Goal: Task Accomplishment & Management: Complete application form

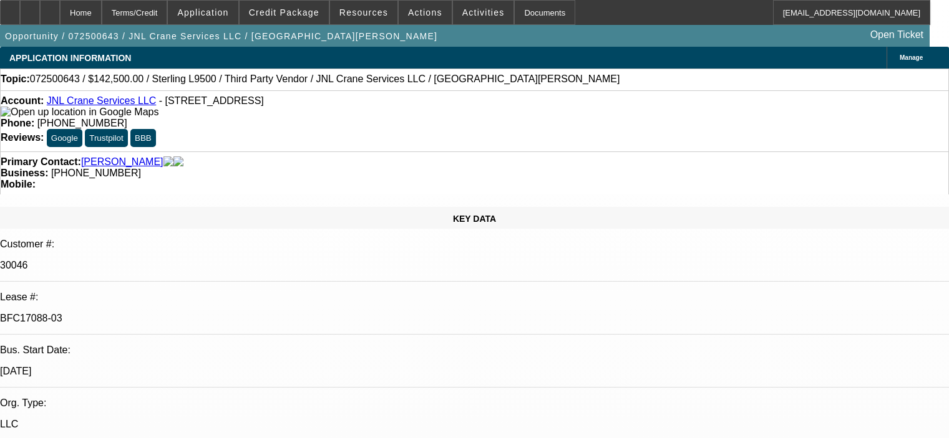
select select "0"
select select "2"
select select "0"
select select "6"
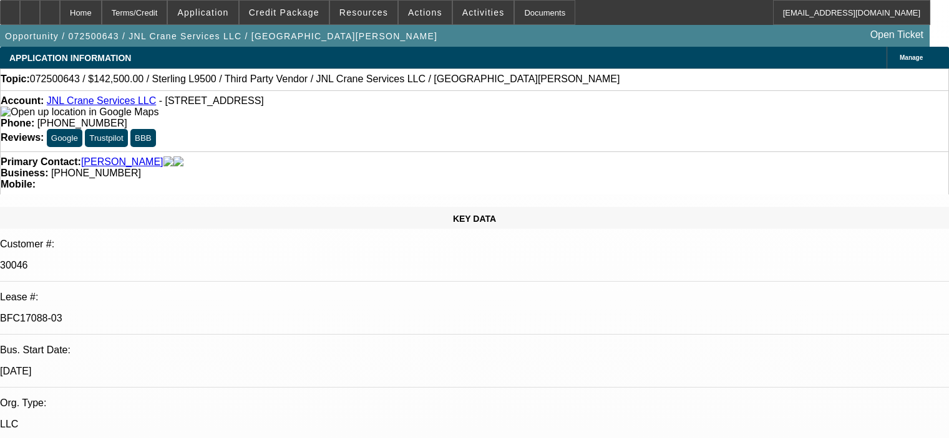
select select "0"
select select "2"
select select "0"
select select "6"
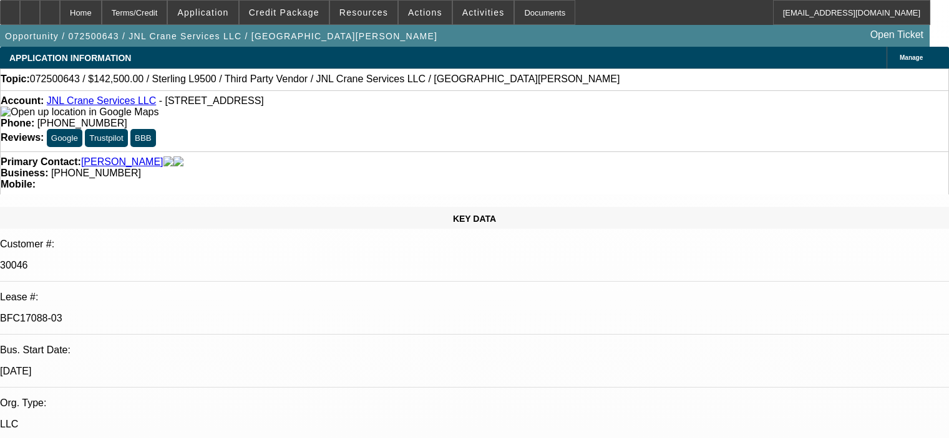
select select "0"
select select "2"
select select "0"
select select "6"
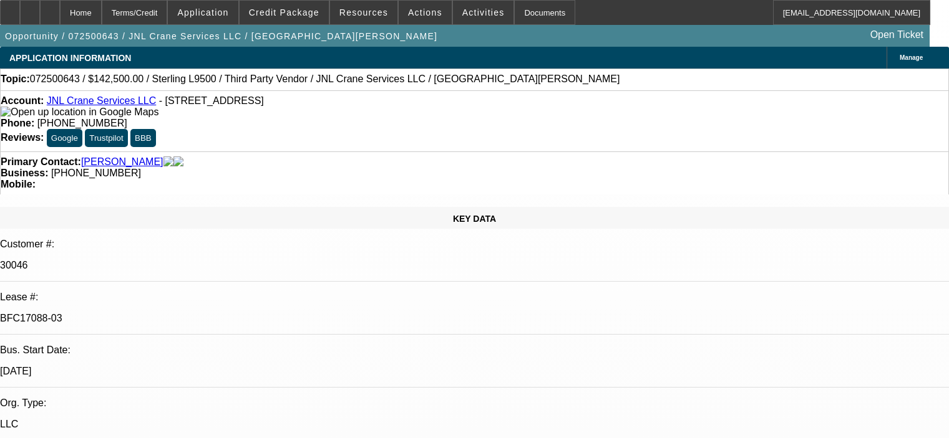
select select "0"
select select "2"
select select "0"
select select "6"
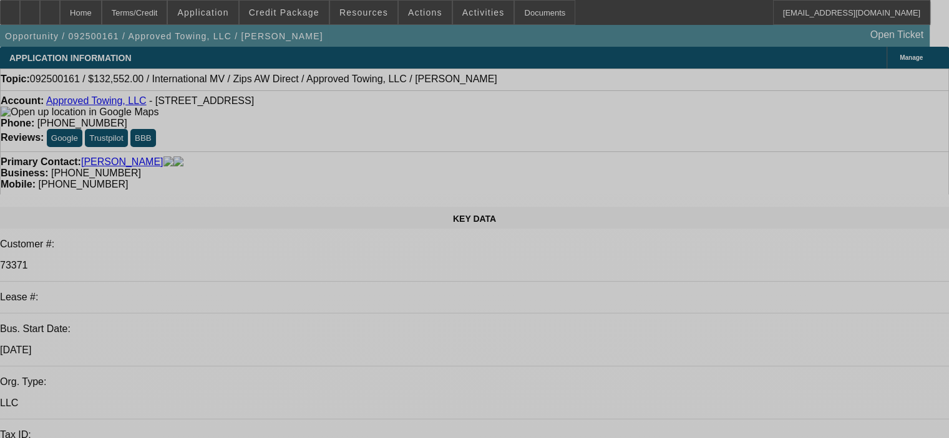
select select "0"
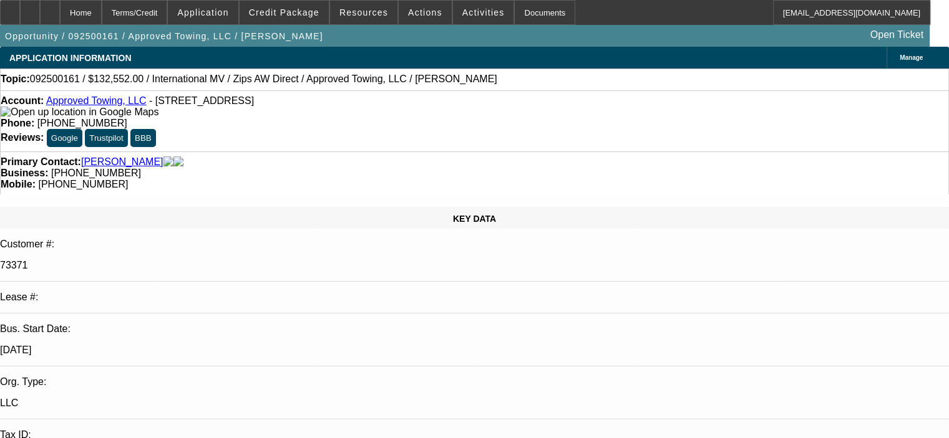
select select "2"
select select "0"
select select "2"
select select "0"
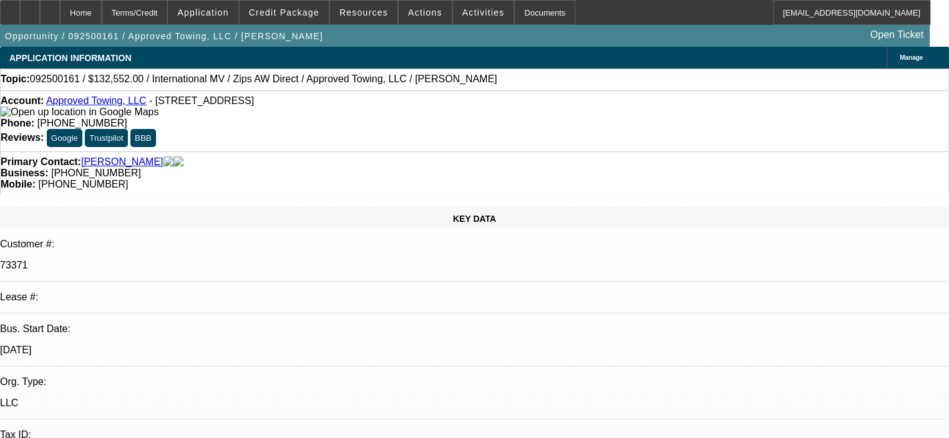
select select "0.1"
select select "2"
select select "0.1"
select select "0"
select select "2"
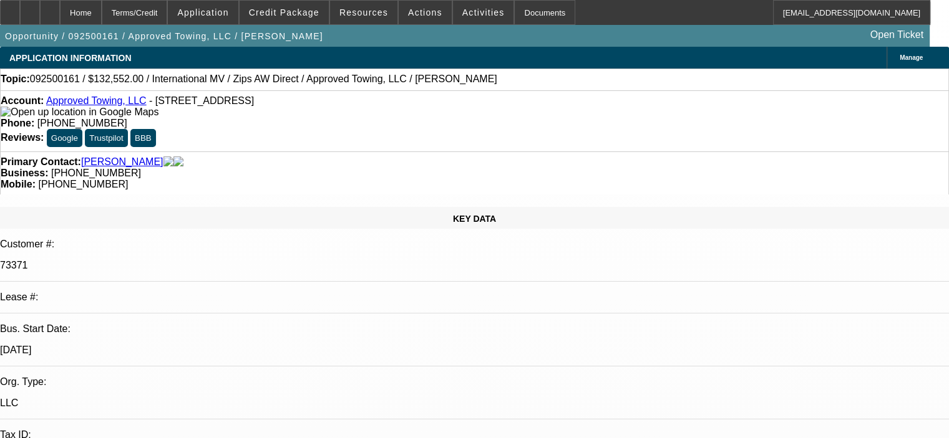
select select "0.1"
select select "1"
select select "2"
select select "6"
select select "1"
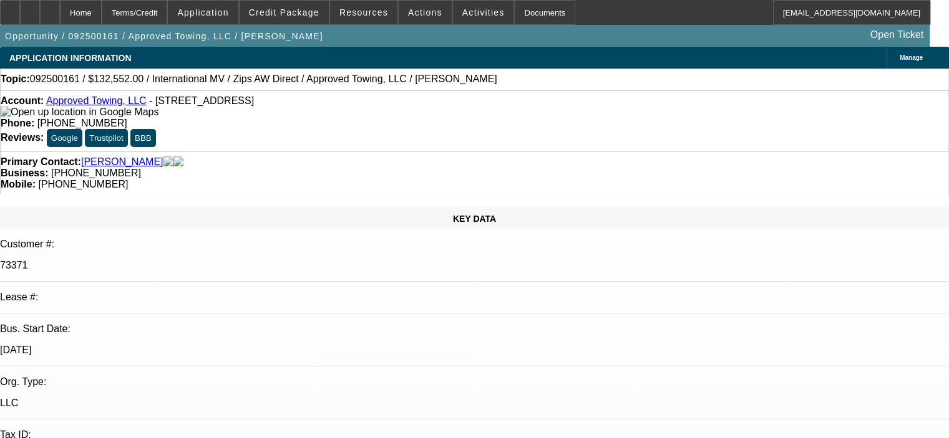
select select "2"
select select "6"
select select "1"
select select "2"
select select "4"
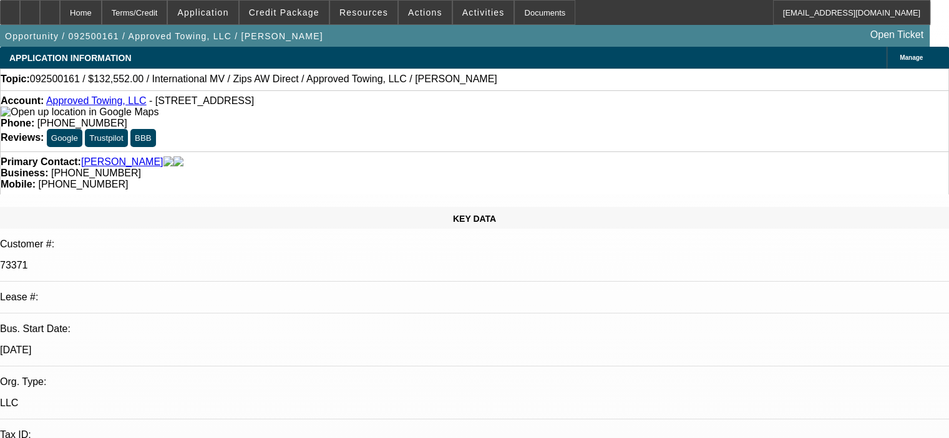
select select "1"
select select "2"
select select "4"
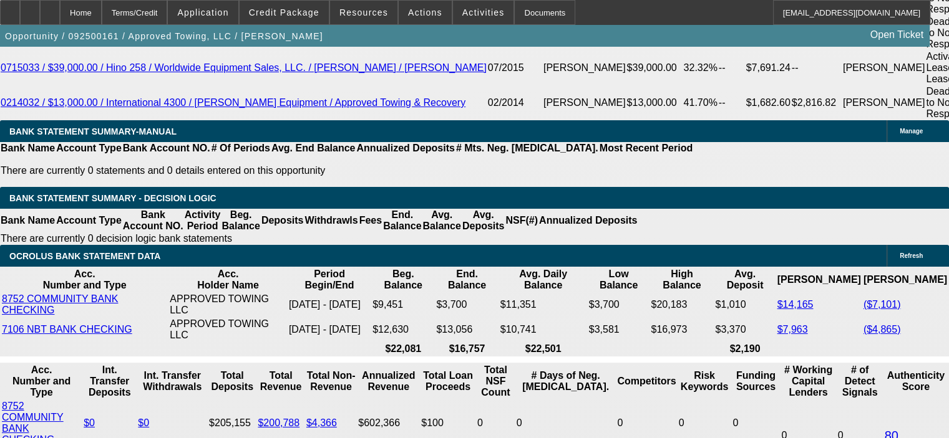
scroll to position [2495, 0]
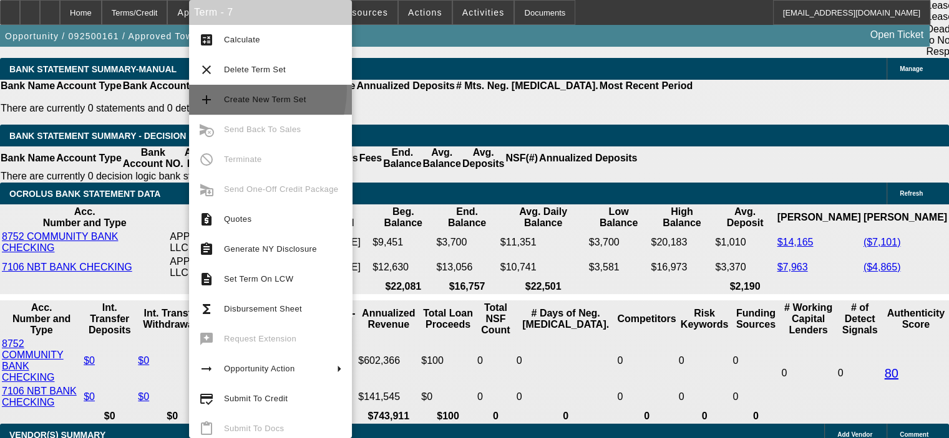
click at [236, 89] on button "add Create New Term Set" at bounding box center [270, 100] width 163 height 30
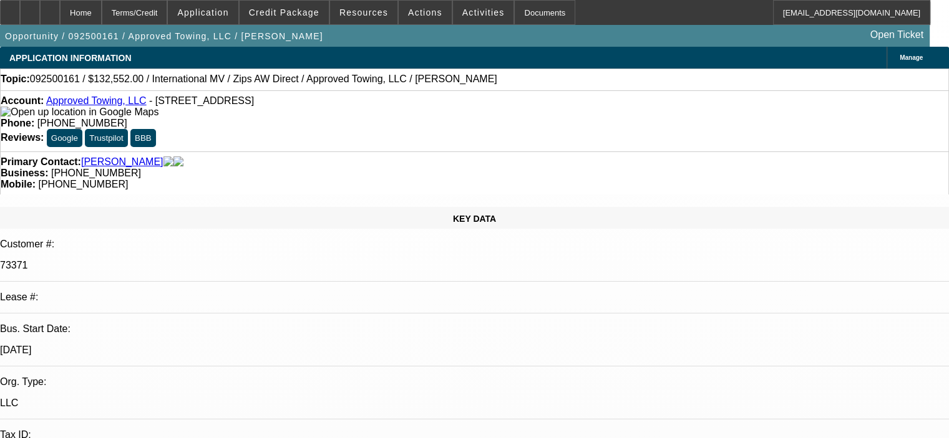
select select "0"
select select "2"
select select "0"
select select "6"
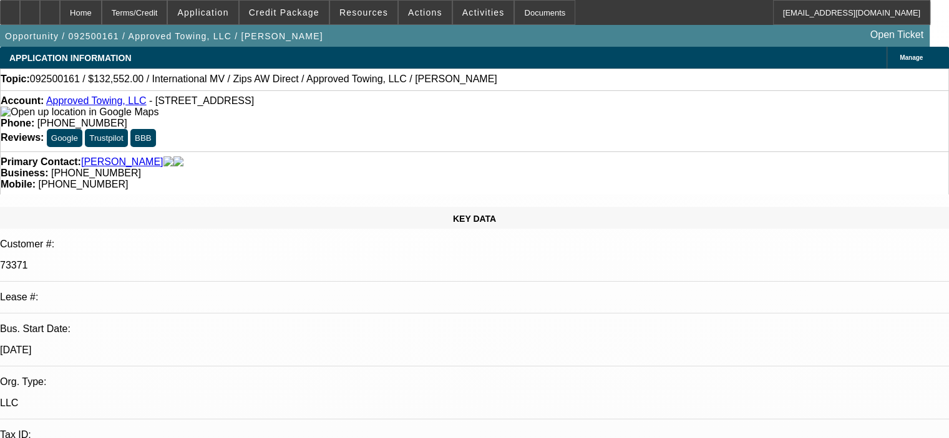
select select "0"
select select "2"
select select "0"
select select "6"
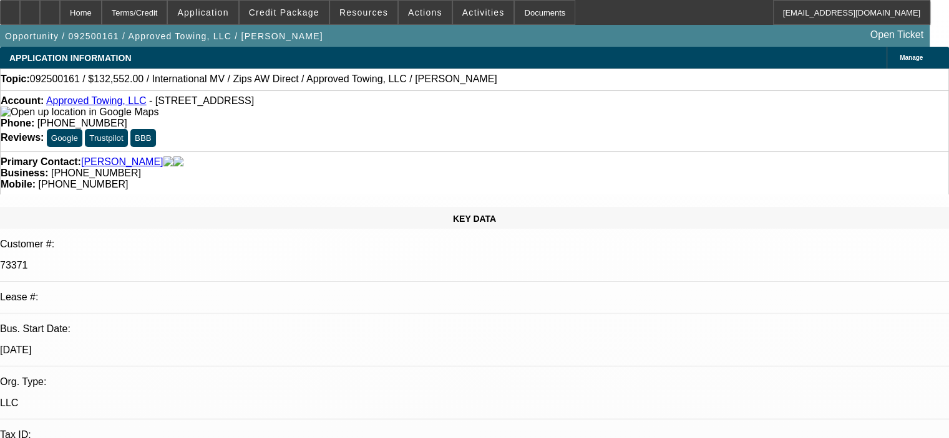
select select "0"
select select "2"
select select "0"
select select "6"
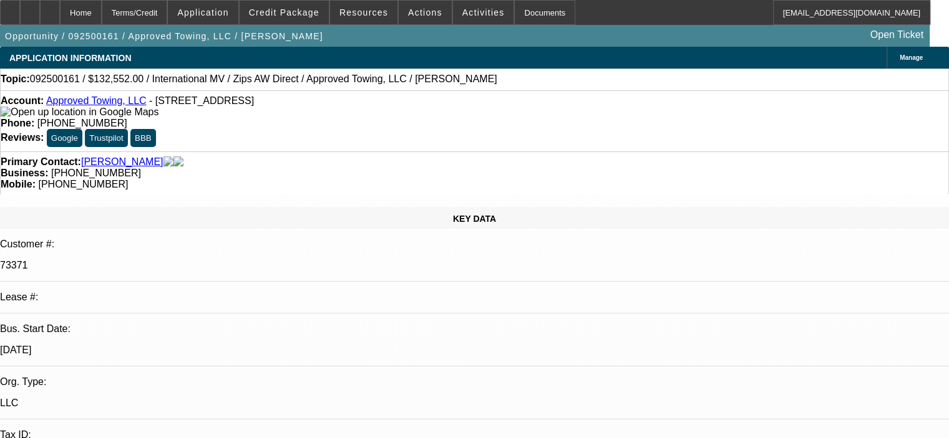
select select "0.1"
select select "2"
select select "0.1"
select select "4"
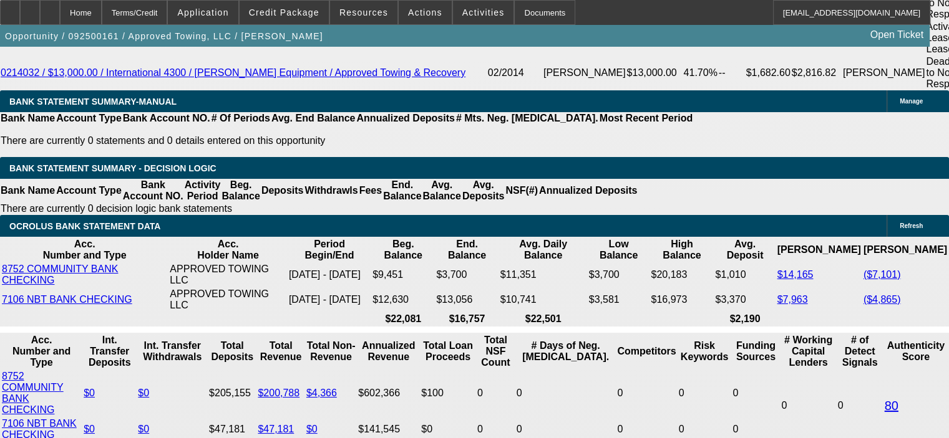
scroll to position [2495, 0]
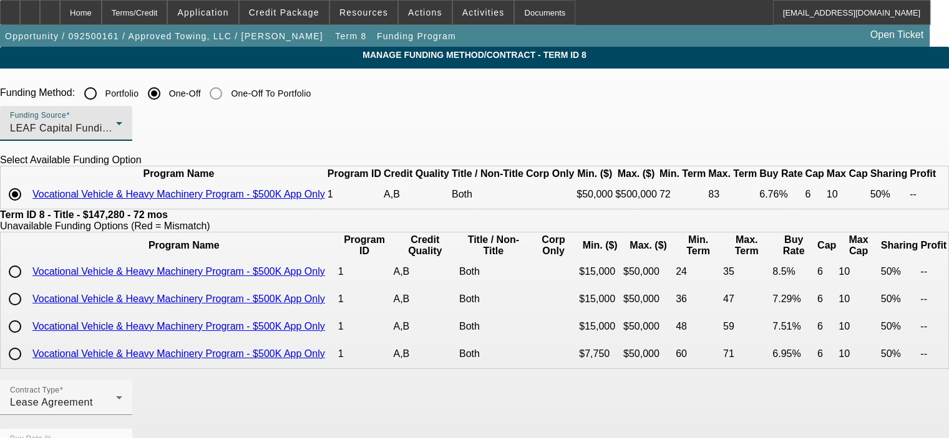
click at [116, 124] on div "LEAF Capital Funding, LLC" at bounding box center [63, 128] width 106 height 15
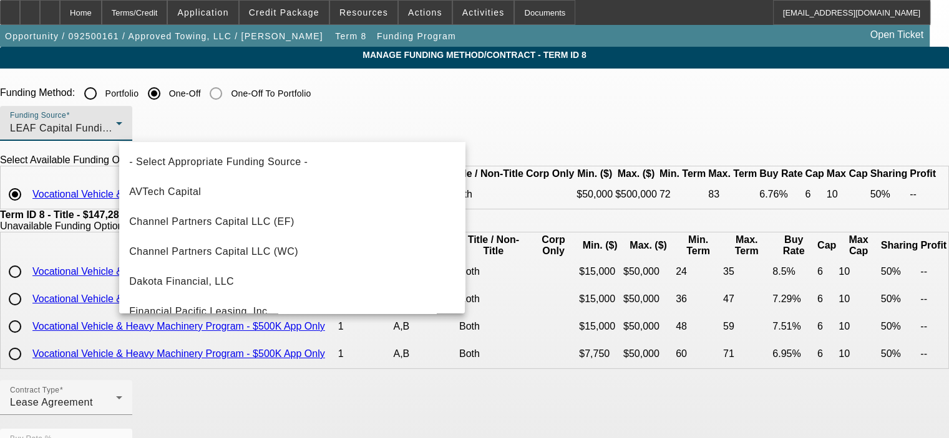
scroll to position [162, 0]
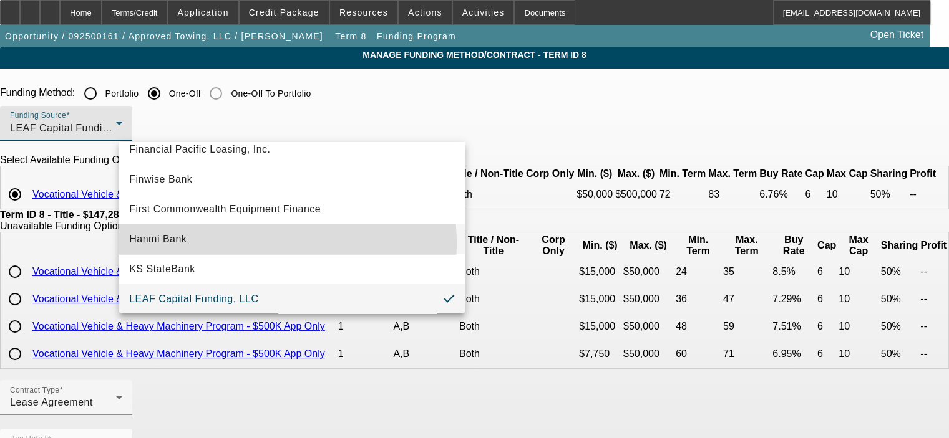
click at [253, 243] on mat-option "Hanmi Bank" at bounding box center [292, 240] width 346 height 30
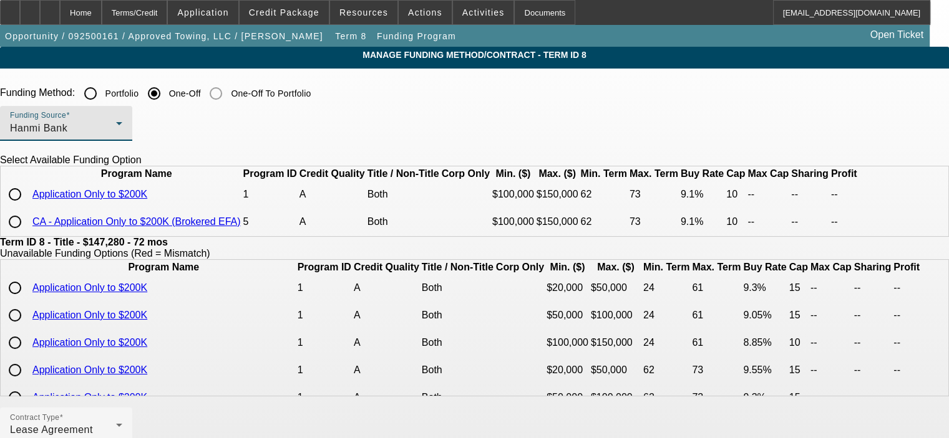
click at [116, 127] on div "Hanmi Bank" at bounding box center [63, 128] width 106 height 15
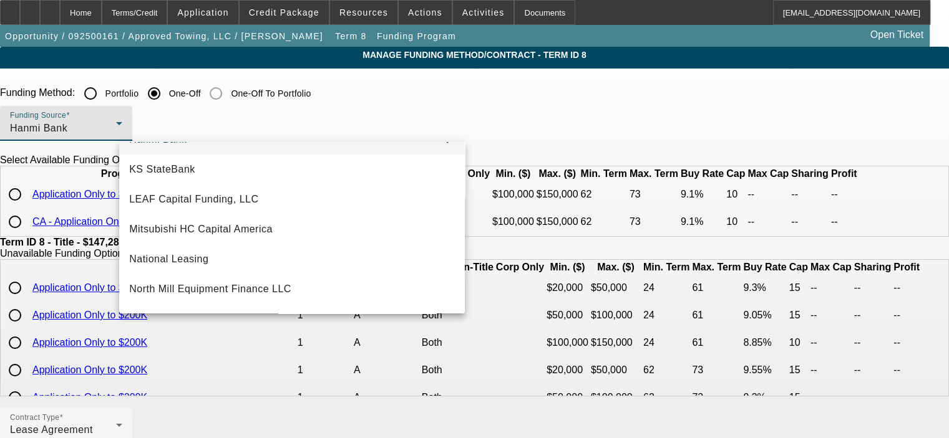
scroll to position [276, 0]
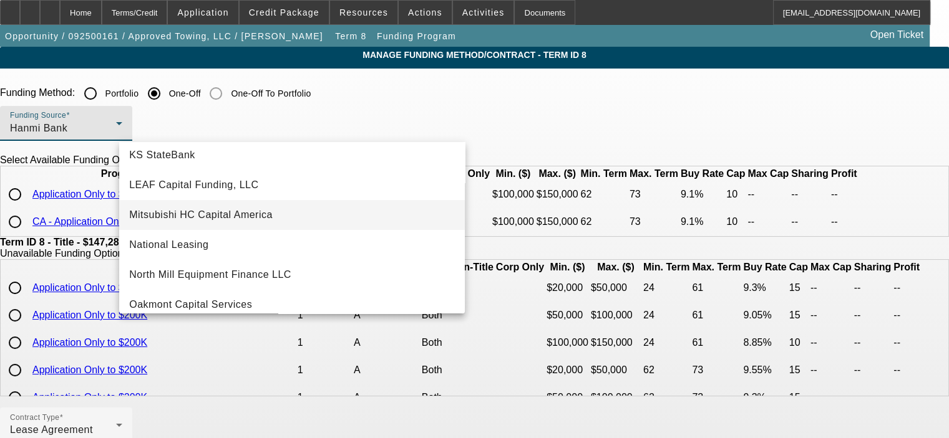
click at [309, 220] on mat-option "Mitsubishi HC Capital America" at bounding box center [292, 215] width 346 height 30
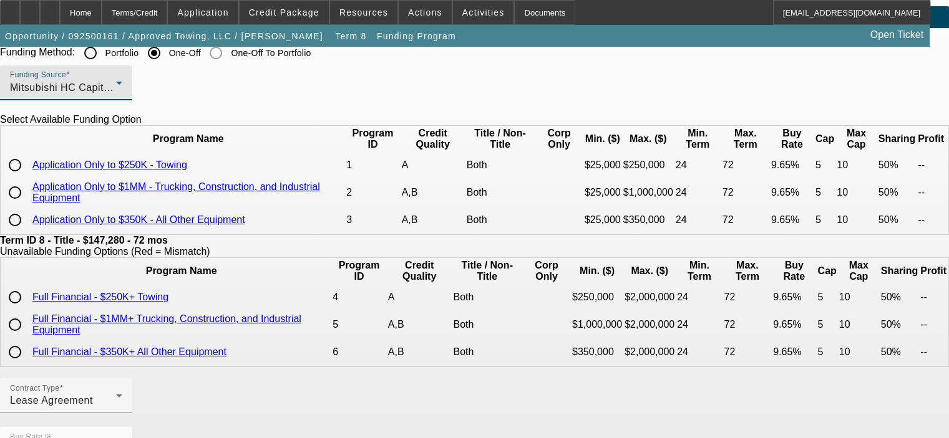
scroll to position [62, 0]
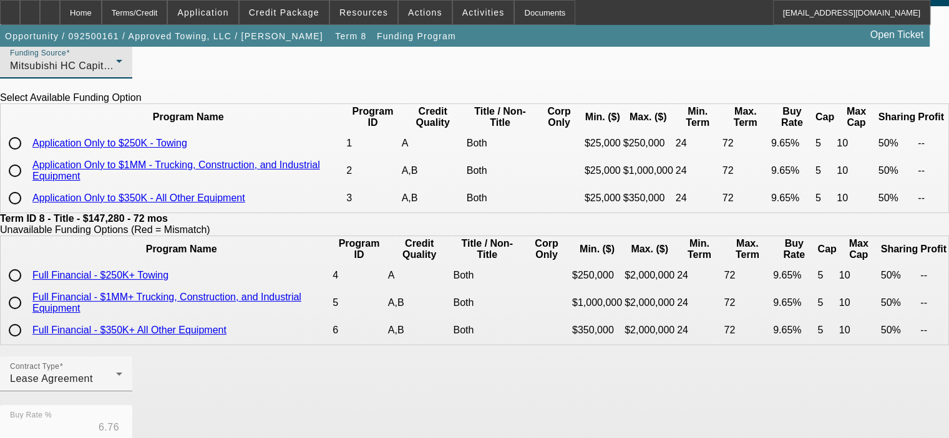
click at [116, 59] on div "Mitsubishi HC Capital America" at bounding box center [63, 66] width 106 height 15
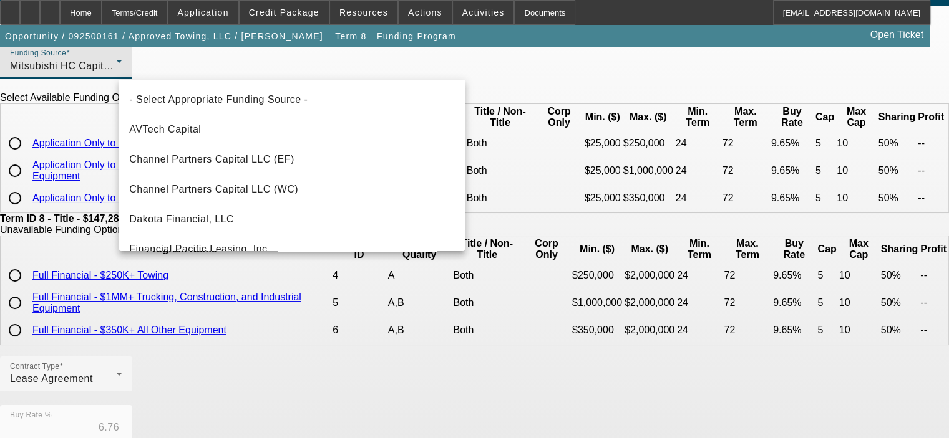
scroll to position [192, 0]
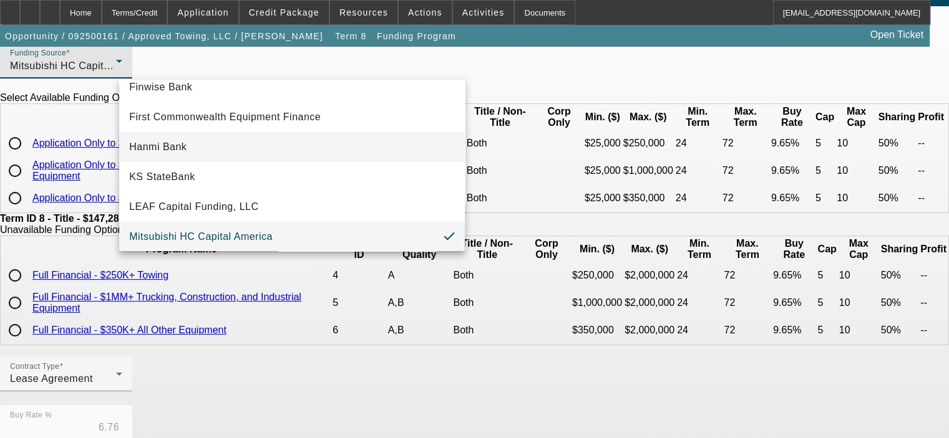
click at [290, 137] on mat-option "Hanmi Bank" at bounding box center [292, 147] width 346 height 30
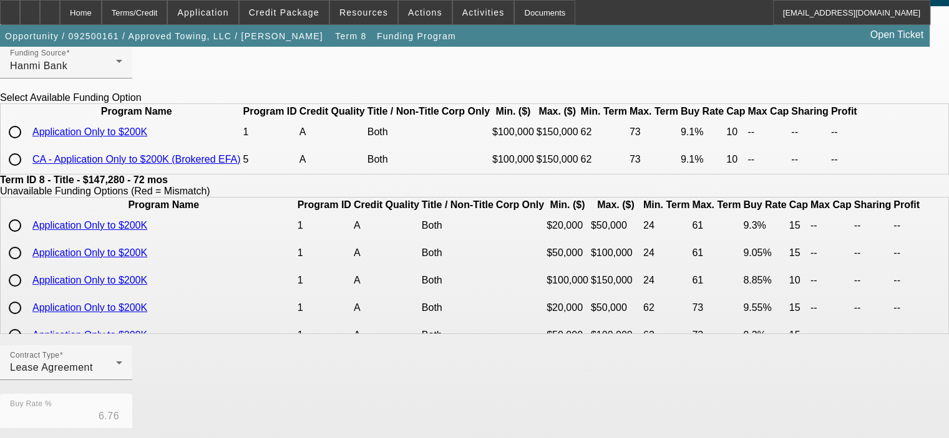
click at [27, 145] on input "radio" at bounding box center [14, 132] width 25 height 25
radio input "true"
type input "9.10"
type input "10"
type input "0"
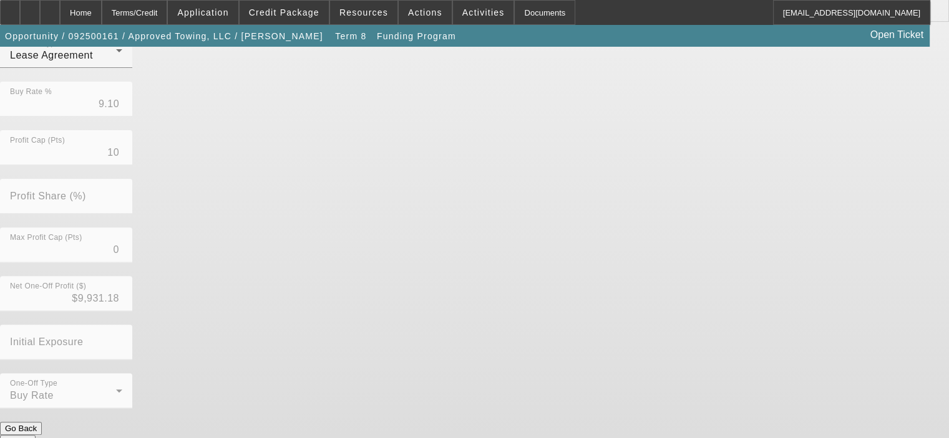
scroll to position [379, 0]
click at [36, 431] on button "Submit" at bounding box center [18, 437] width 36 height 13
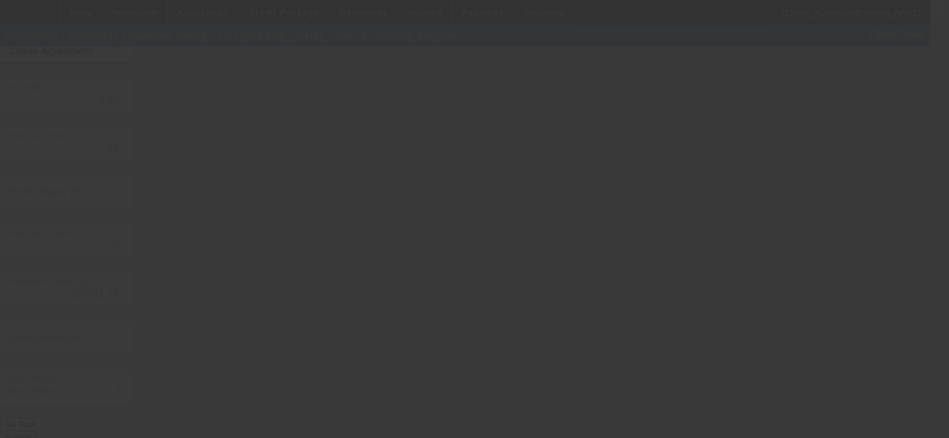
type input "6.76"
type input "6"
type input "50.00"
type input "10"
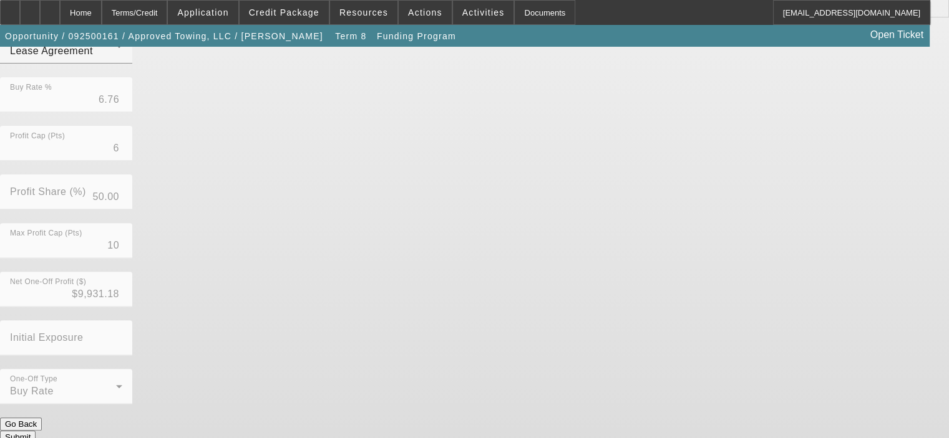
scroll to position [0, 0]
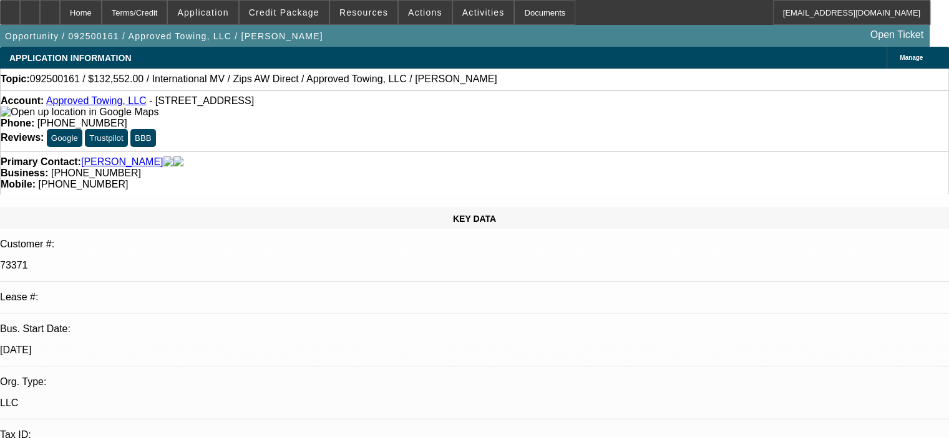
select select "0"
select select "2"
select select "0"
select select "6"
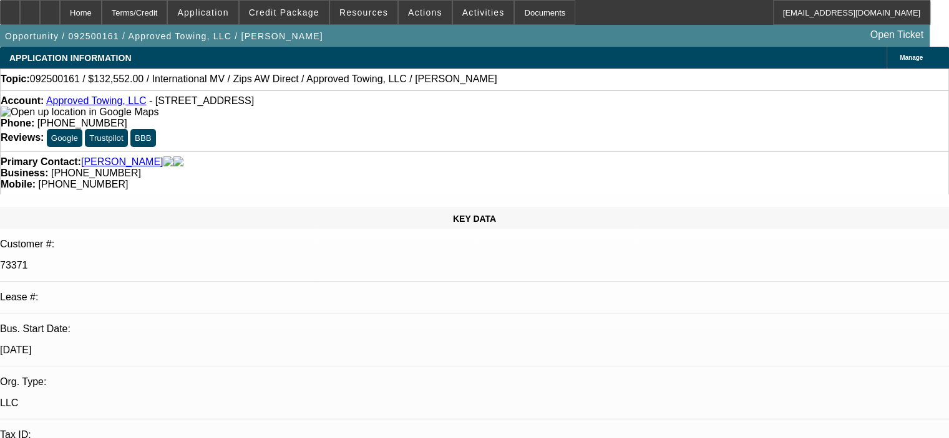
select select "0"
select select "2"
select select "0"
select select "6"
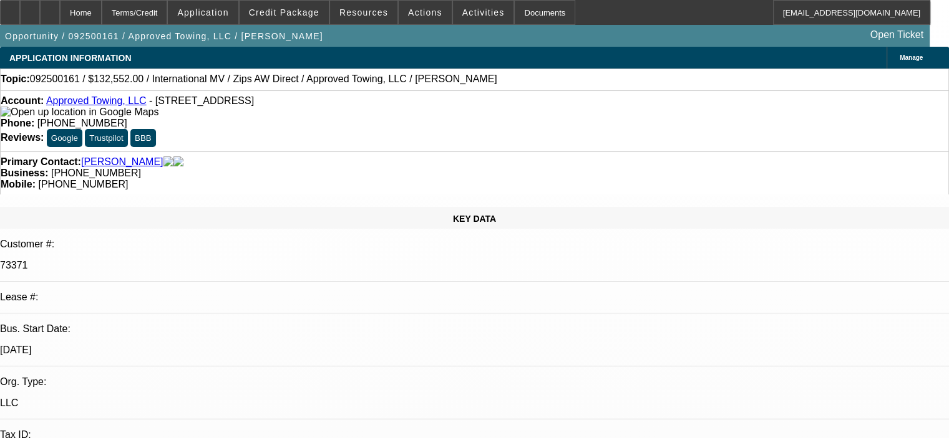
select select "0"
select select "2"
select select "0"
select select "6"
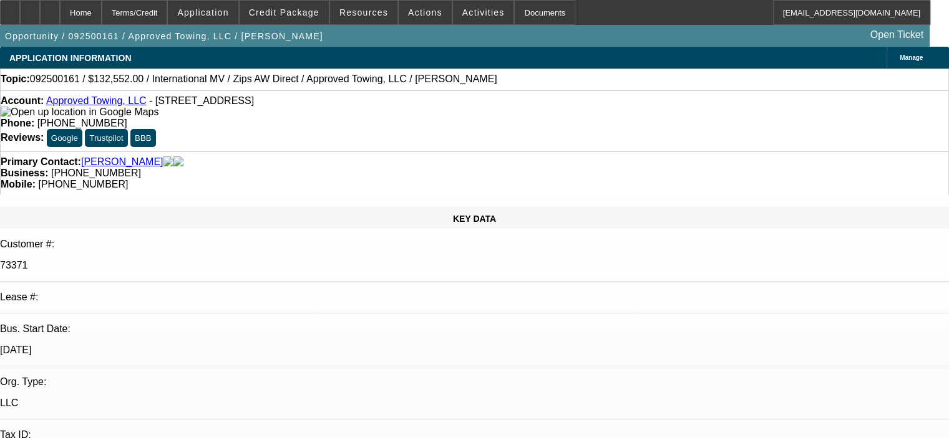
select select "0.1"
select select "2"
select select "0.1"
select select "4"
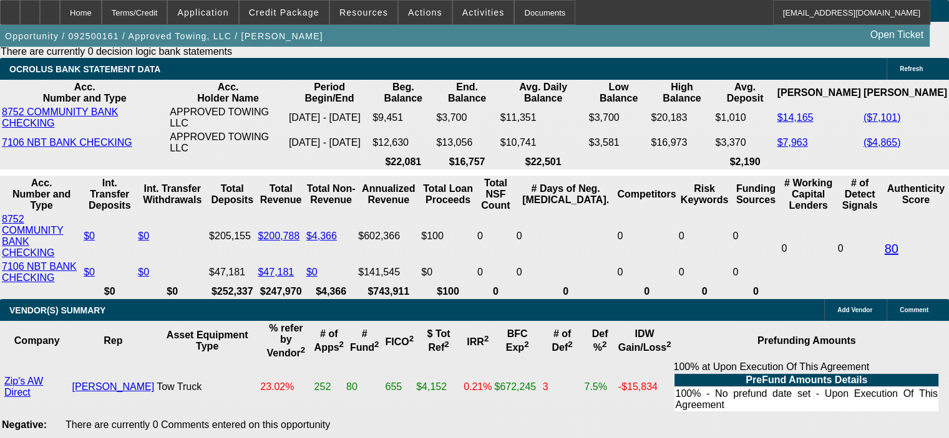
scroll to position [2672, 0]
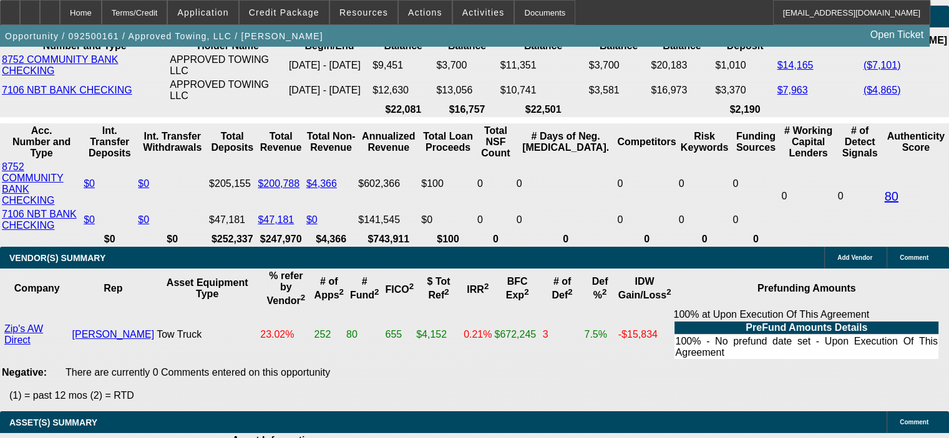
drag, startPoint x: 232, startPoint y: 160, endPoint x: 288, endPoint y: 158, distance: 55.5
type input "9"
type input "UNKNOWN"
type input "$2,654.80"
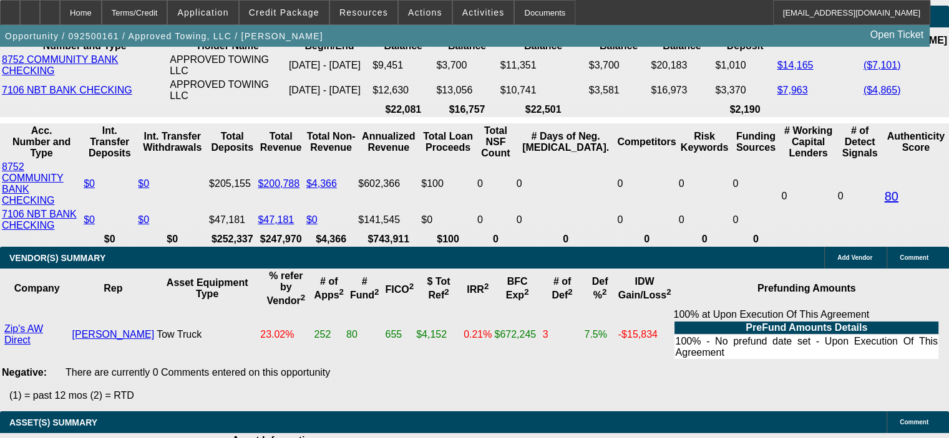
type input "$5,309.60"
type input "9.9"
type input "$2,721.06"
type input "$5,442.12"
type input "9.9"
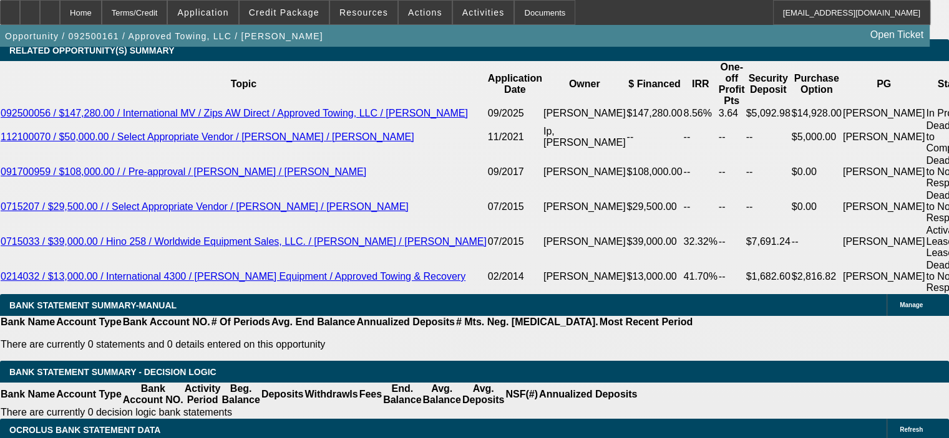
scroll to position [2235, 0]
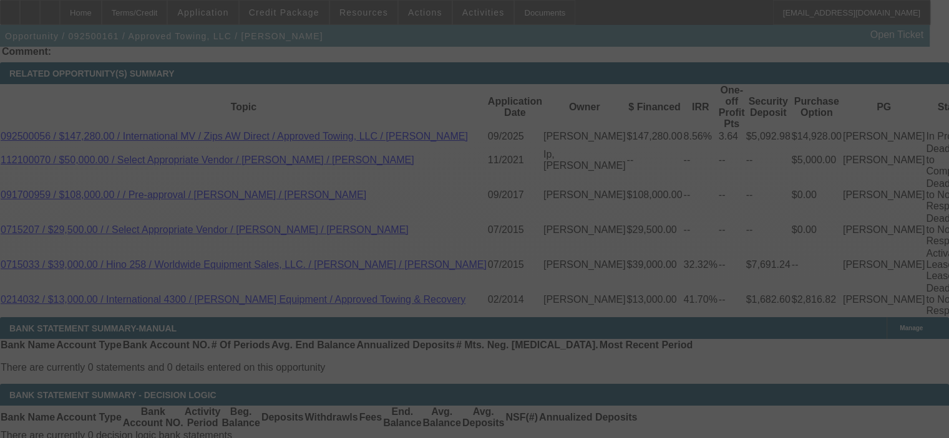
select select "0"
select select "2"
select select "0"
select select "6"
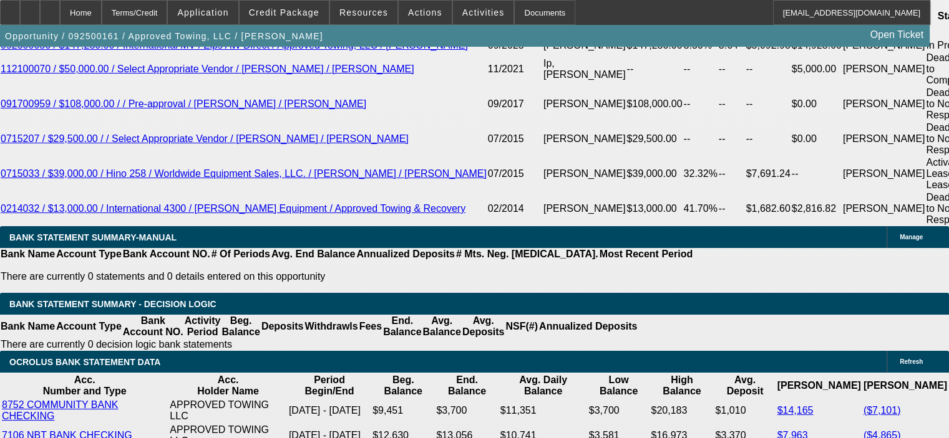
scroll to position [2322, 0]
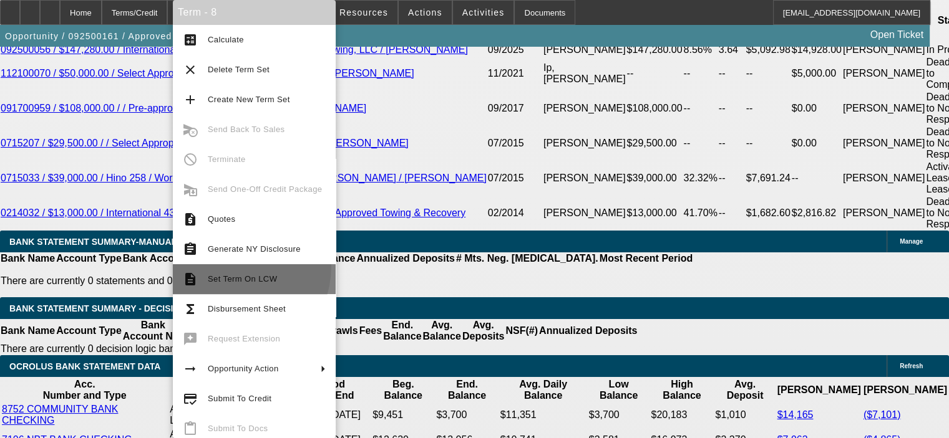
click at [228, 267] on button "description Set Term On LCW" at bounding box center [254, 279] width 163 height 30
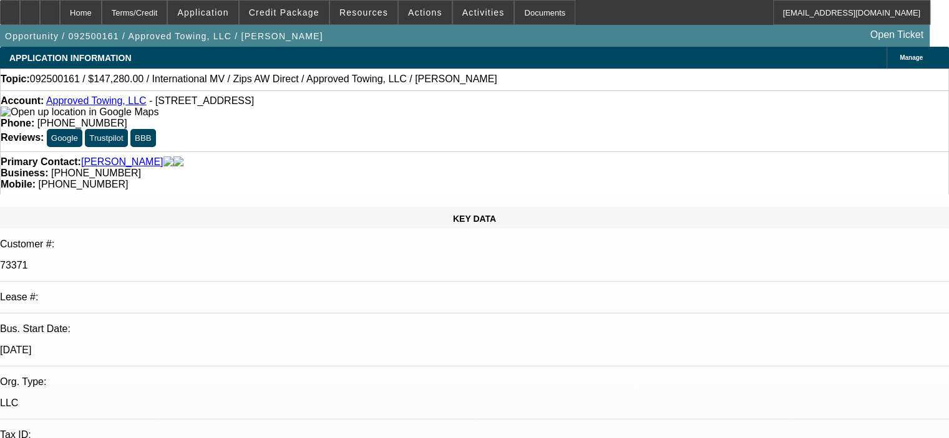
select select "0"
select select "2"
select select "0"
select select "6"
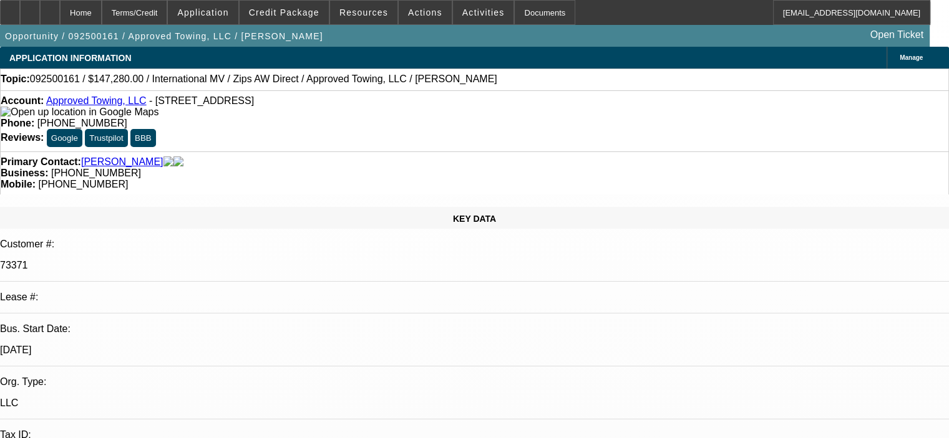
select select "0"
select select "2"
select select "0"
select select "6"
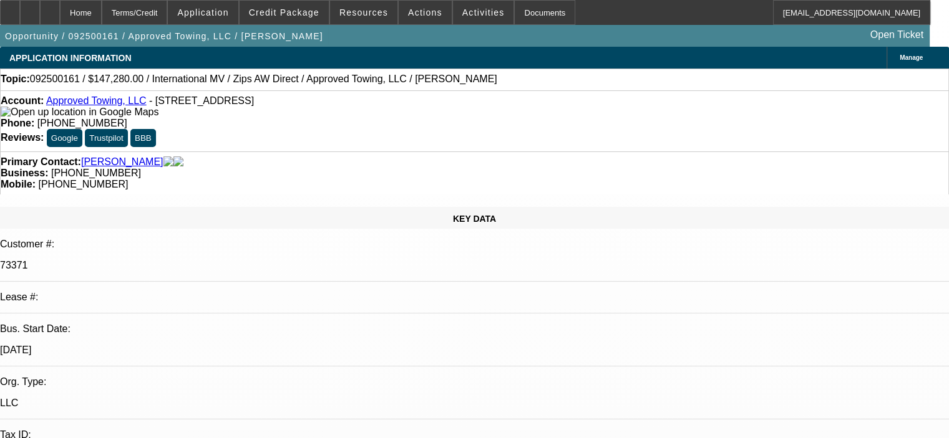
select select "0"
select select "2"
select select "0"
select select "6"
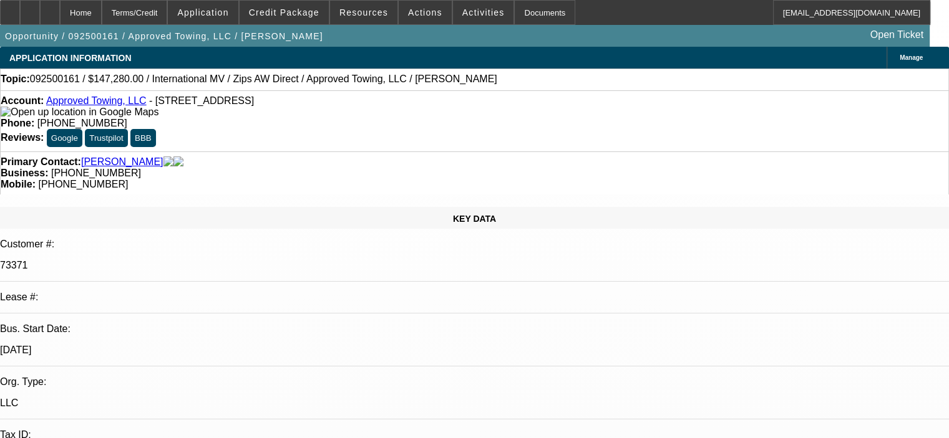
select select "0.1"
select select "2"
select select "0.1"
select select "4"
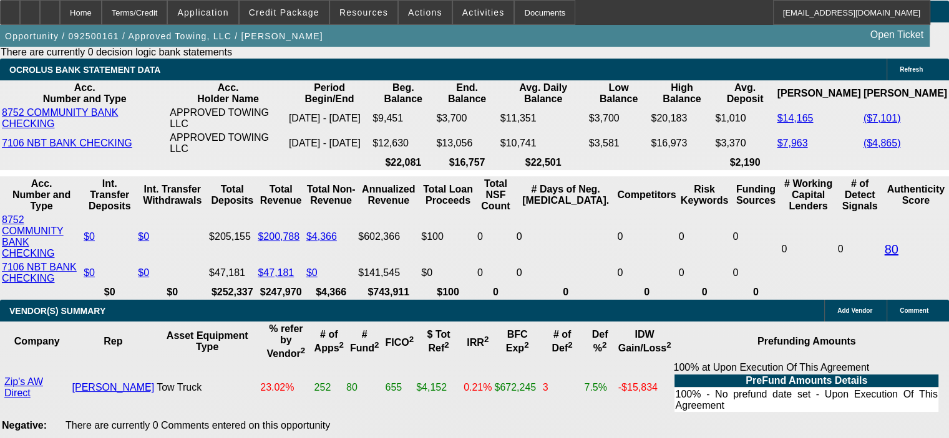
scroll to position [2620, 0]
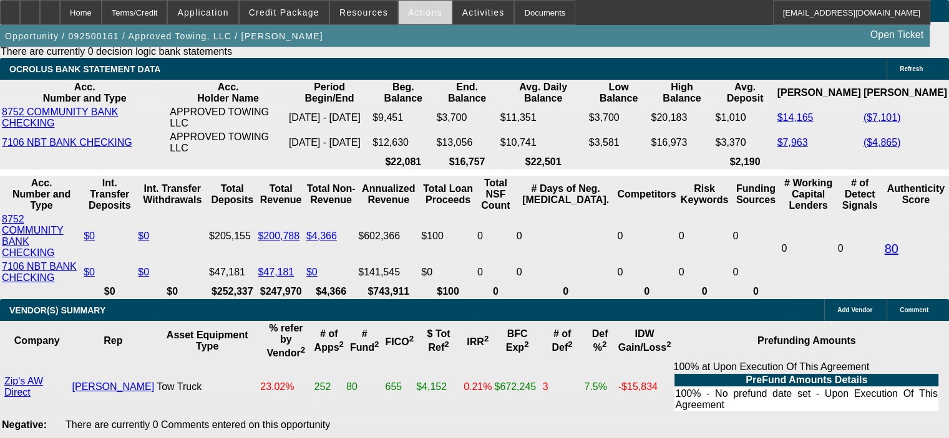
click at [417, 11] on span "Actions" at bounding box center [425, 12] width 34 height 10
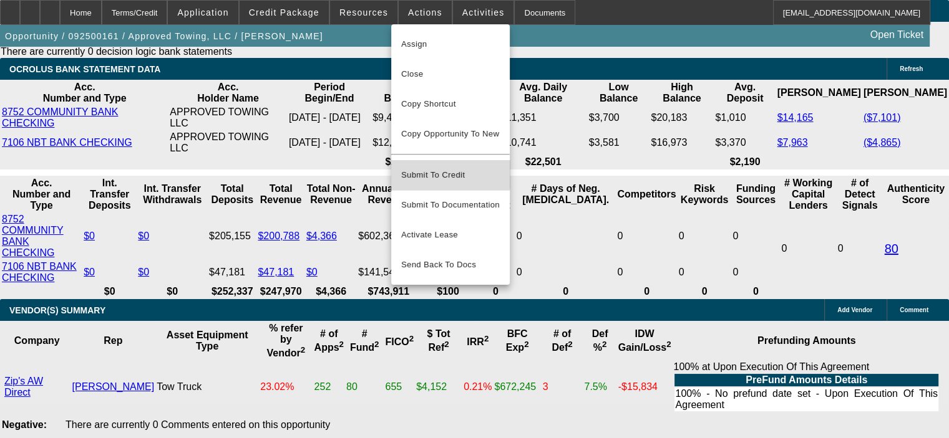
click at [435, 168] on span "Submit To Credit" at bounding box center [450, 175] width 99 height 15
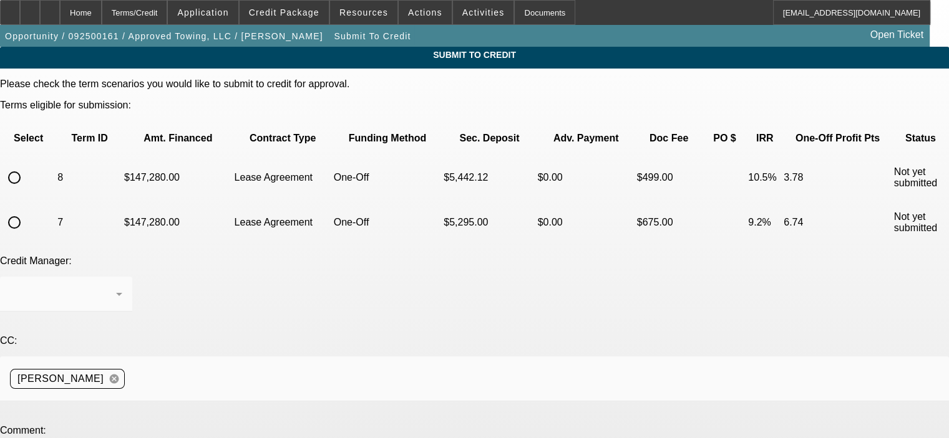
click at [27, 165] on input "radio" at bounding box center [14, 177] width 25 height 25
radio input "true"
type textarea "George, please send to Hanmi, thanks. Bob"
click at [478, 256] on div "Credit Manager: Syndications" at bounding box center [474, 291] width 949 height 70
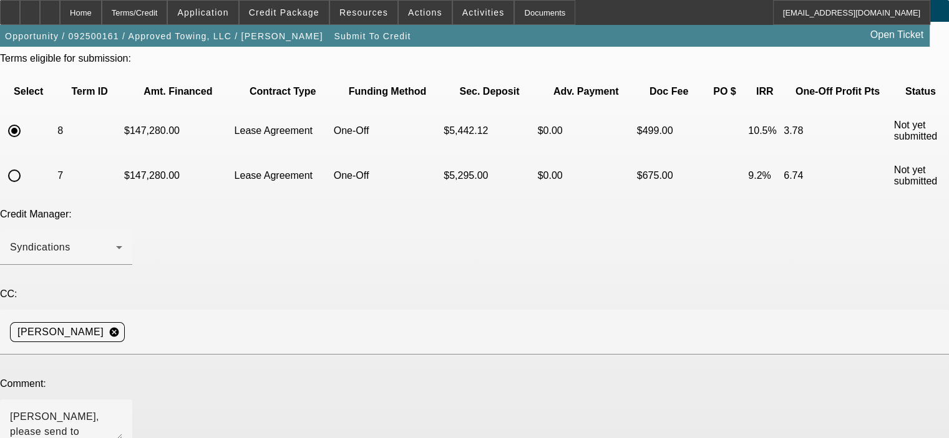
scroll to position [115, 0]
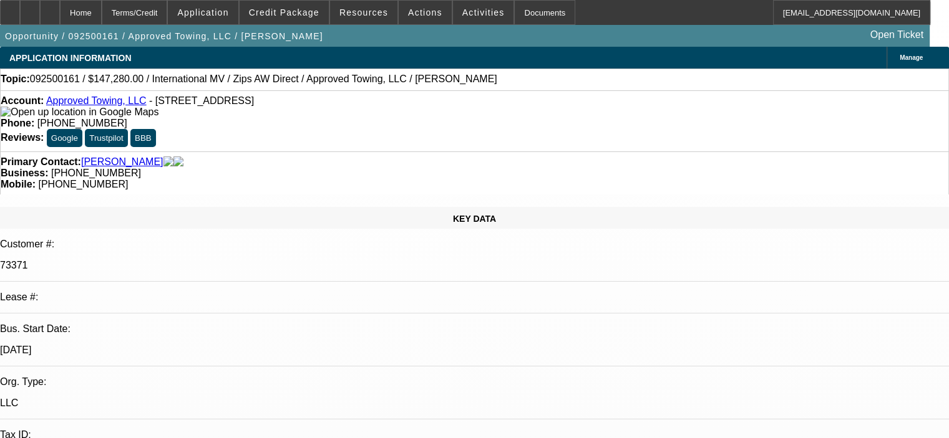
select select "0"
select select "2"
select select "0"
select select "6"
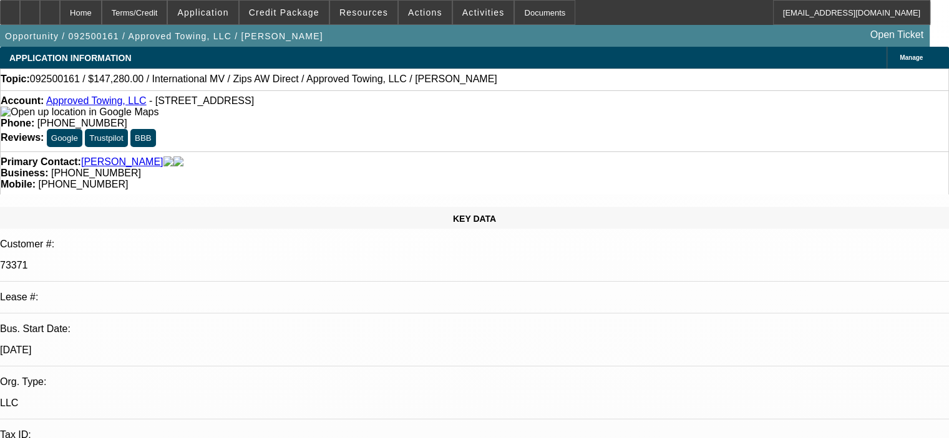
select select "0"
select select "2"
select select "0"
select select "6"
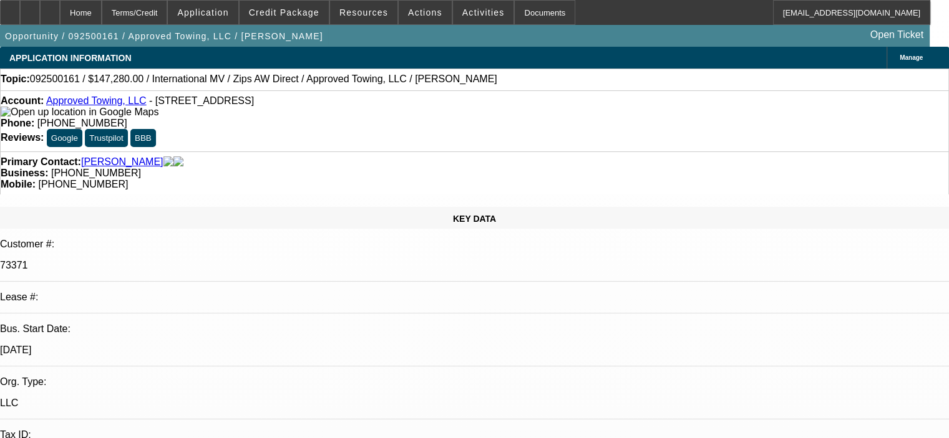
select select "0"
select select "2"
select select "0"
select select "6"
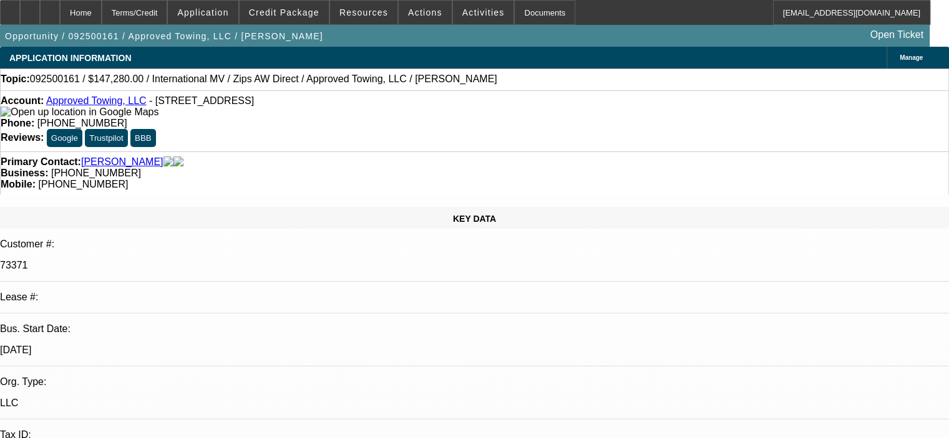
select select "0.1"
select select "2"
select select "0.1"
select select "4"
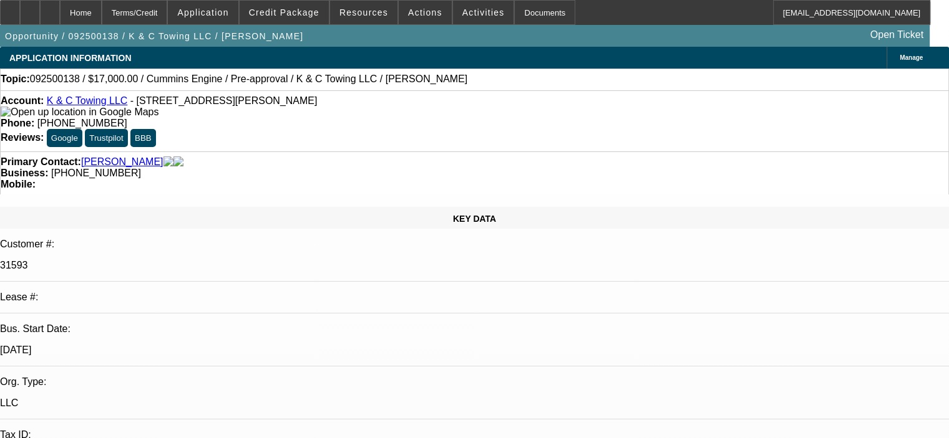
select select "0"
select select "2"
select select "0"
select select "6"
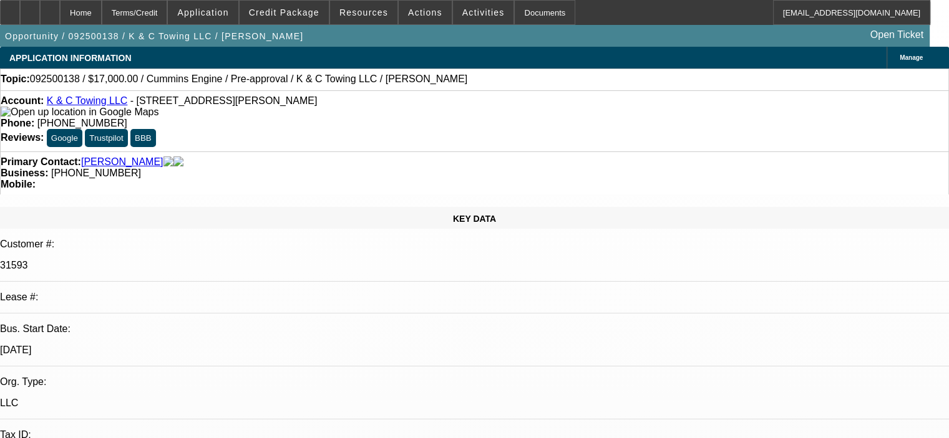
select select "0"
select select "2"
select select "0"
select select "6"
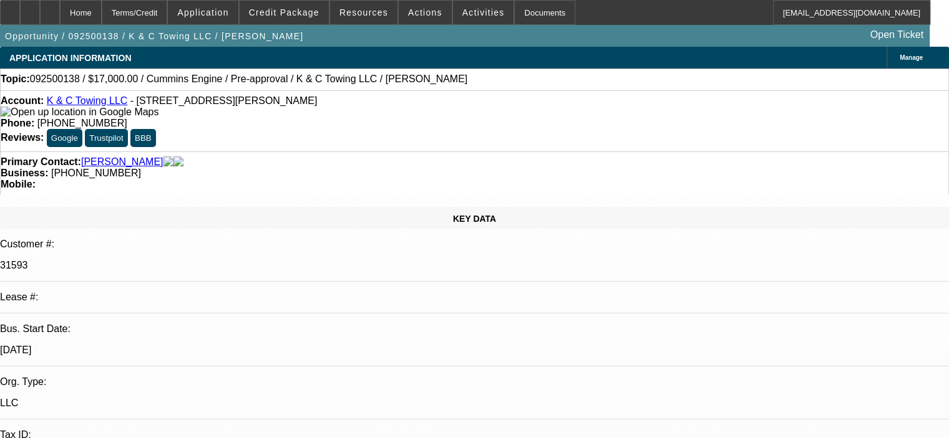
select select "0"
select select "2"
select select "0"
select select "6"
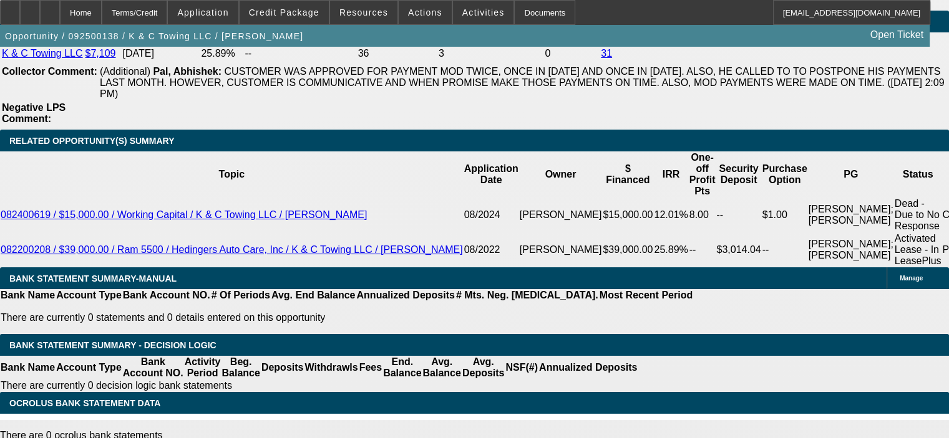
scroll to position [2121, 0]
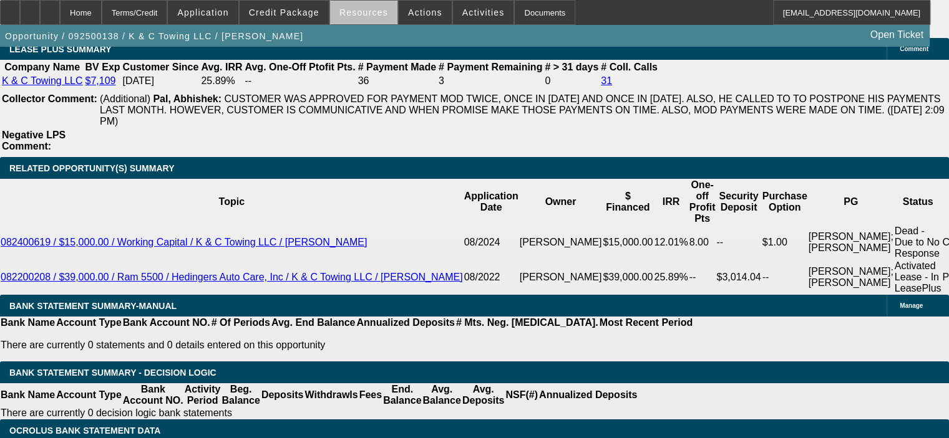
click at [370, 14] on span "Resources" at bounding box center [363, 12] width 49 height 10
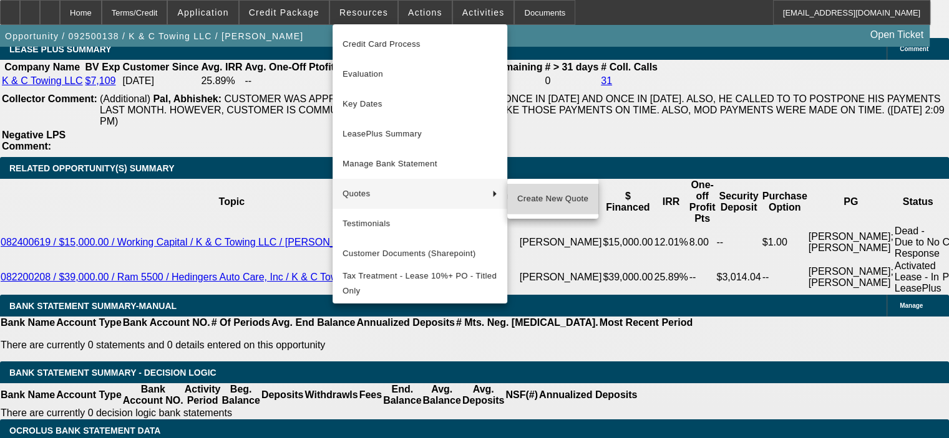
click at [558, 192] on span "Create New Quote" at bounding box center [552, 198] width 71 height 15
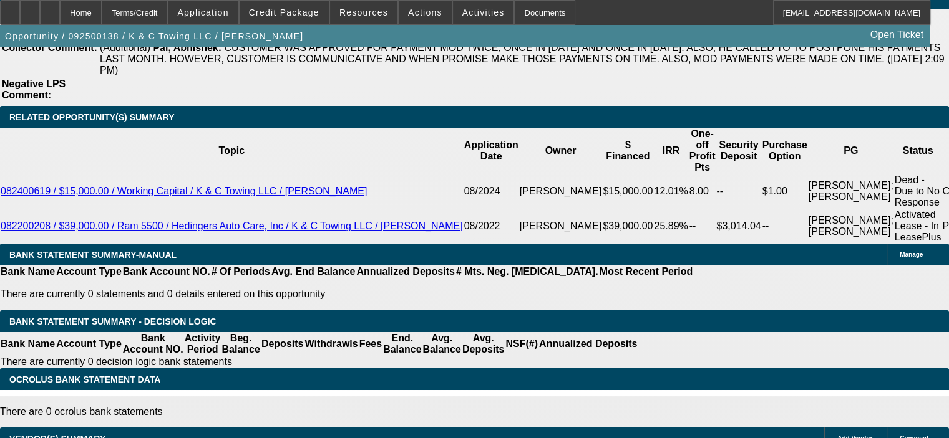
scroll to position [2245, 0]
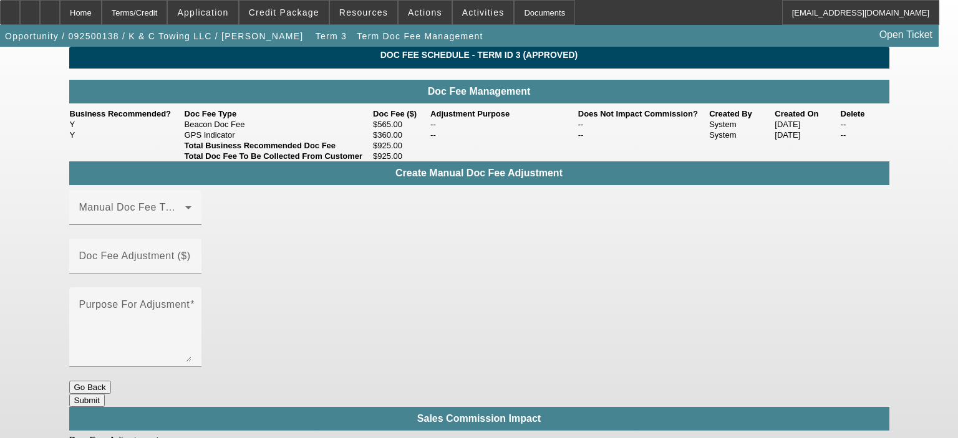
click at [748, 291] on div "Create Manual Doc Fee Adjustment Manual Doc Fee Type Doc Fee Adjustment ($) Pur…" at bounding box center [479, 327] width 820 height 331
click at [102, 4] on div "Home" at bounding box center [81, 12] width 42 height 25
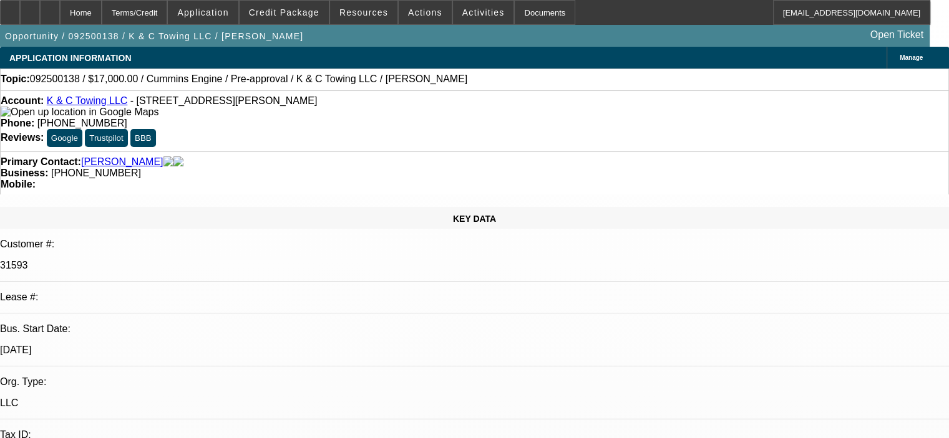
select select "0"
select select "2"
select select "0"
select select "6"
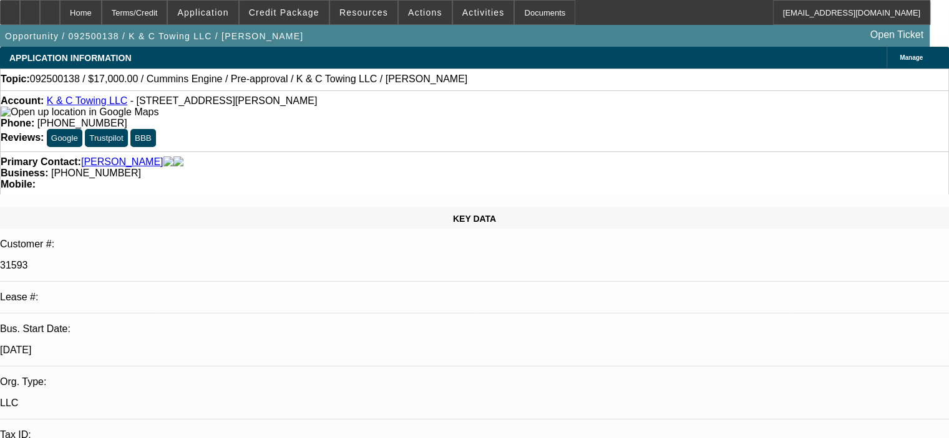
select select "0"
select select "2"
select select "0"
select select "6"
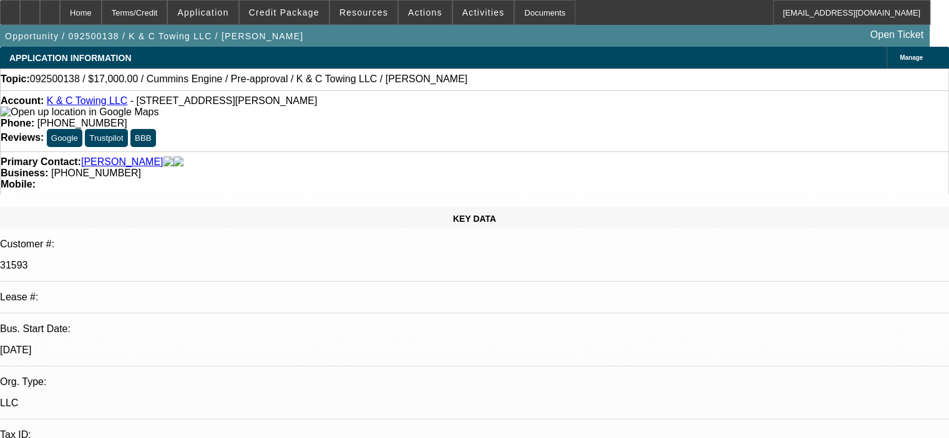
select select "0"
select select "2"
select select "0"
select select "6"
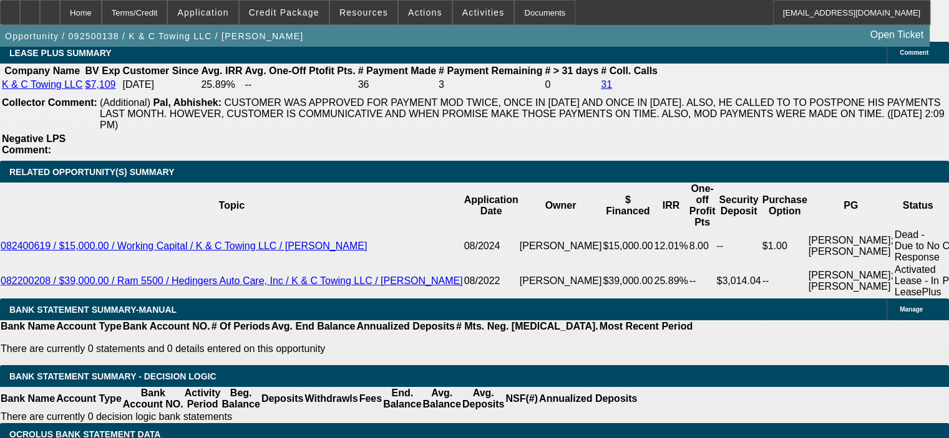
scroll to position [2245, 0]
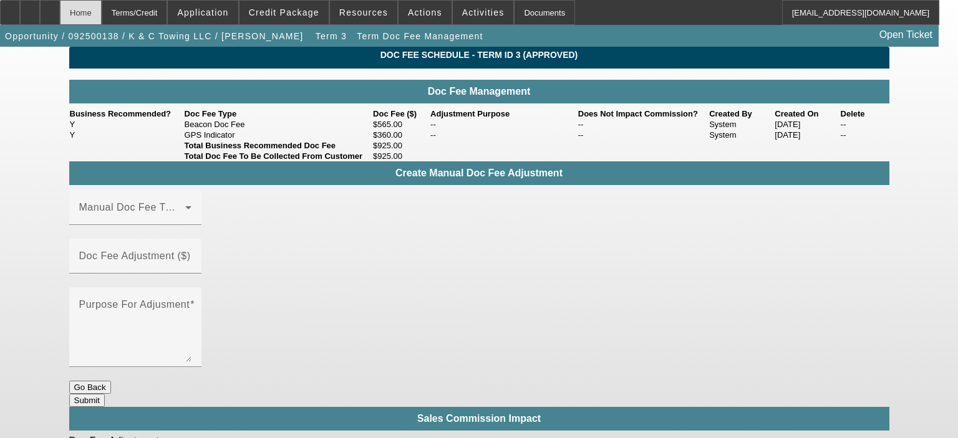
click at [102, 9] on div "Home" at bounding box center [81, 12] width 42 height 25
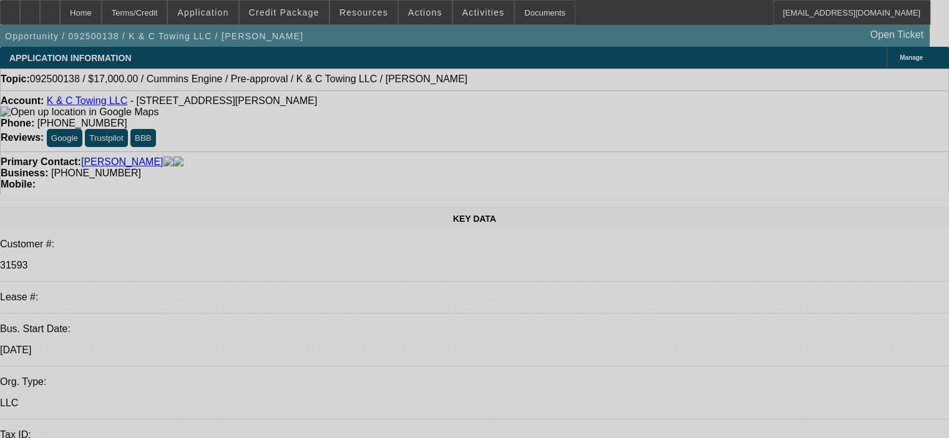
select select "0"
select select "2"
select select "0"
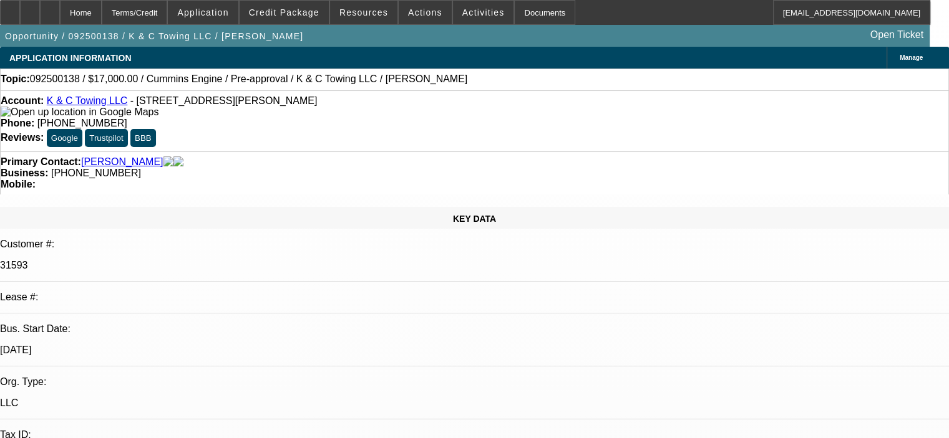
select select "6"
select select "0"
select select "2"
select select "0"
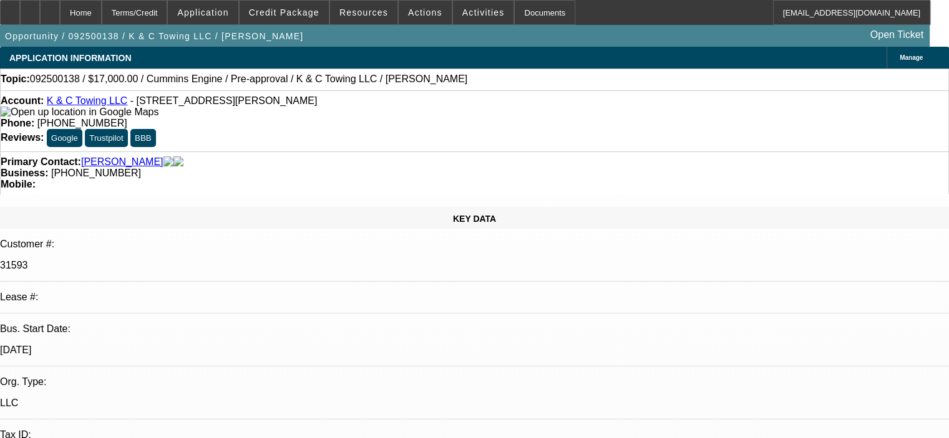
select select "6"
select select "0"
select select "2"
select select "0"
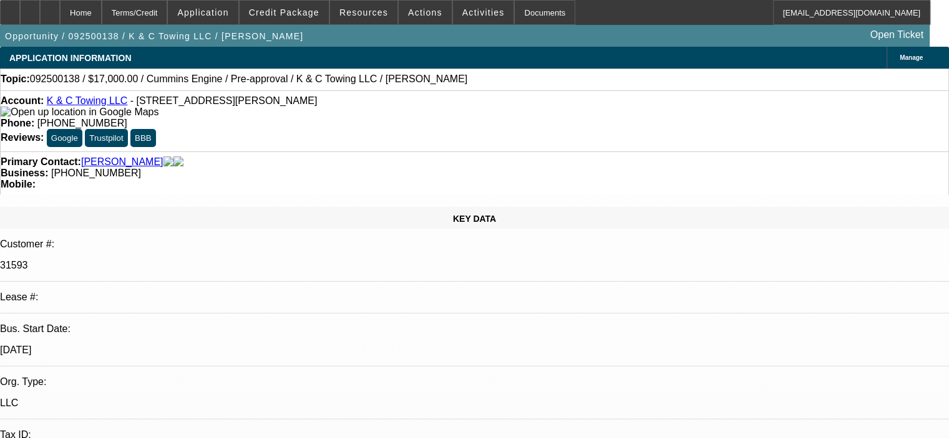
select select "6"
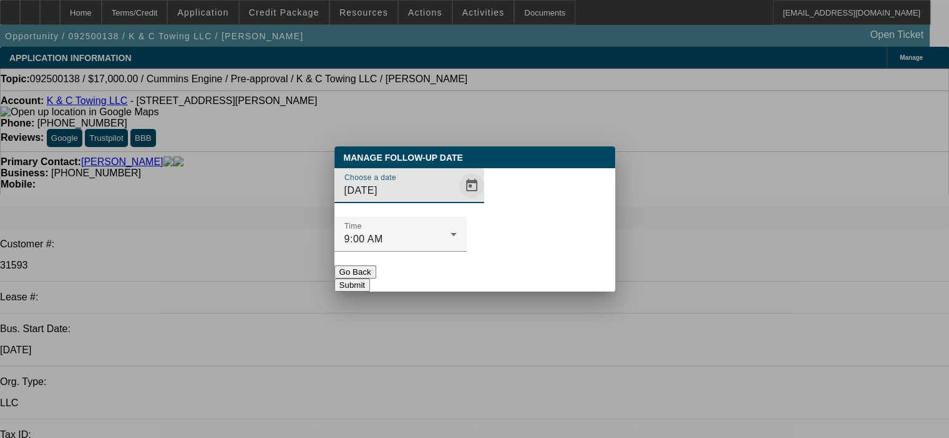
click at [457, 201] on span "Open calendar" at bounding box center [472, 186] width 30 height 30
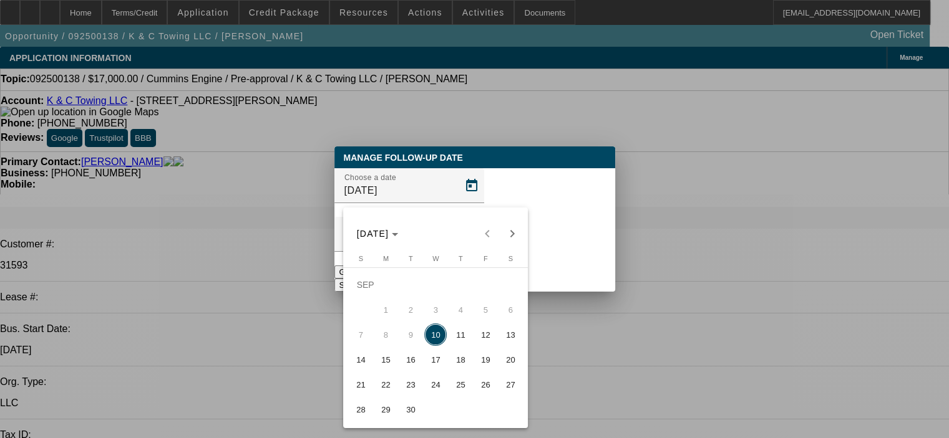
click at [442, 362] on span "17" at bounding box center [435, 360] width 22 height 22
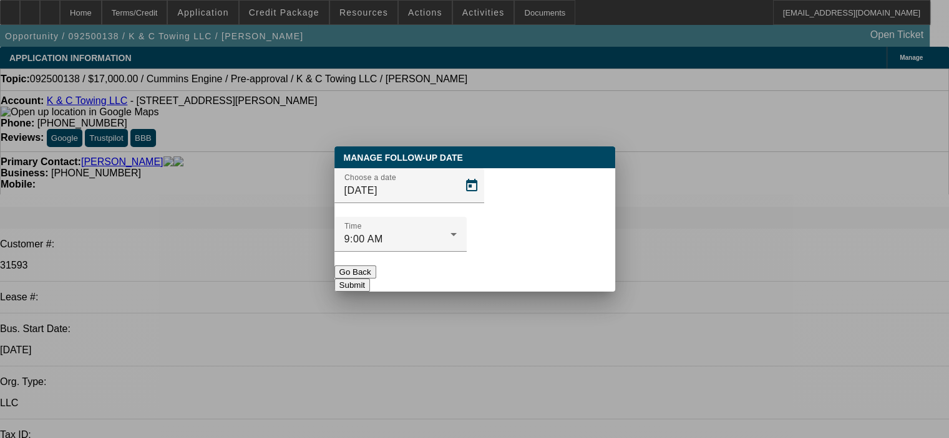
type input "[DATE]"
click at [370, 279] on button "Submit" at bounding box center [352, 285] width 36 height 13
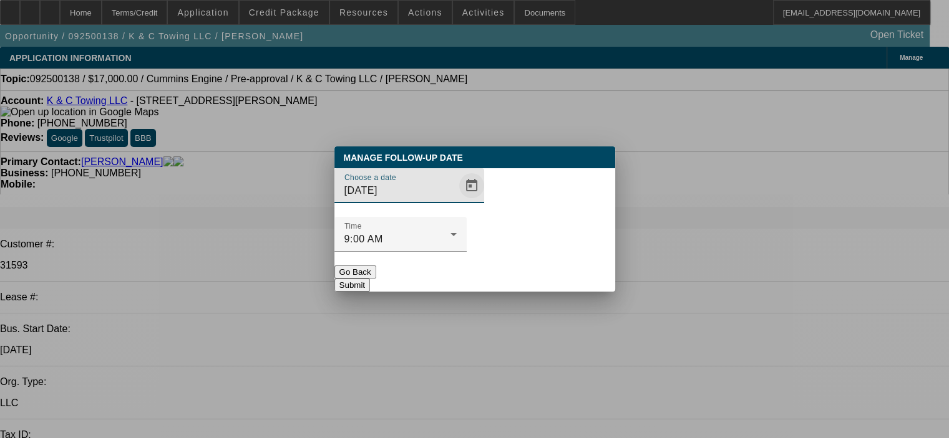
click at [457, 201] on span "Open calendar" at bounding box center [472, 186] width 30 height 30
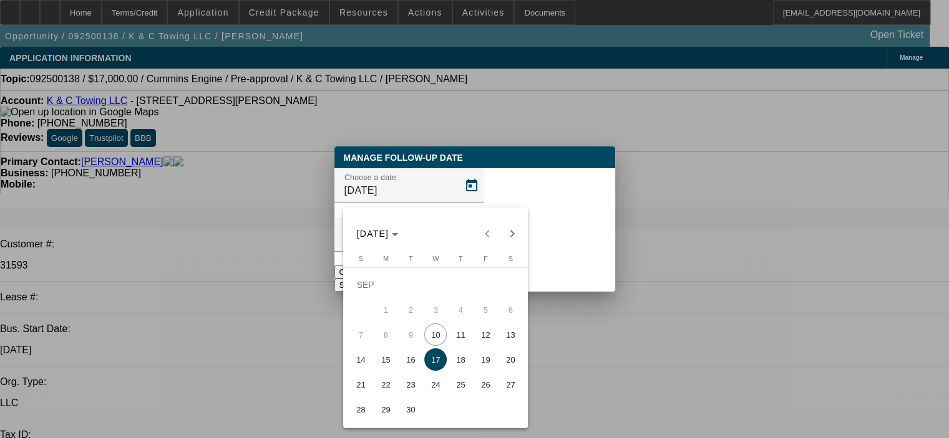
click at [571, 394] on div at bounding box center [474, 219] width 949 height 438
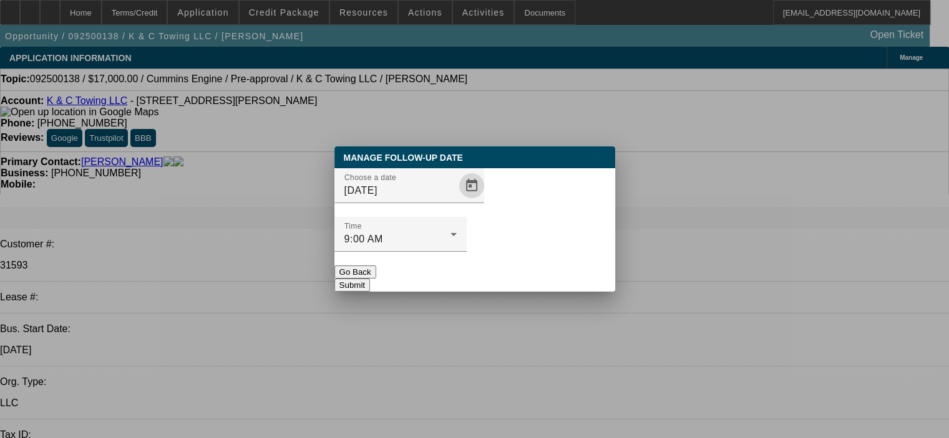
click at [376, 266] on button "Go Back" at bounding box center [355, 272] width 42 height 13
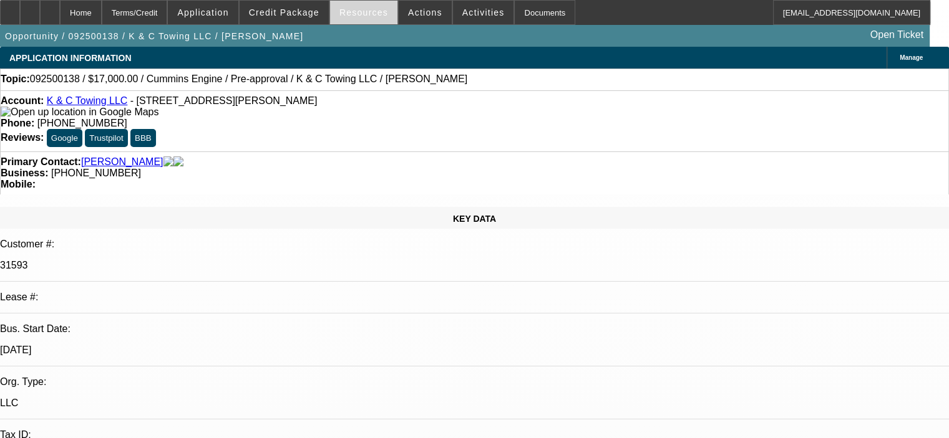
click at [361, 14] on span "Resources" at bounding box center [363, 12] width 49 height 10
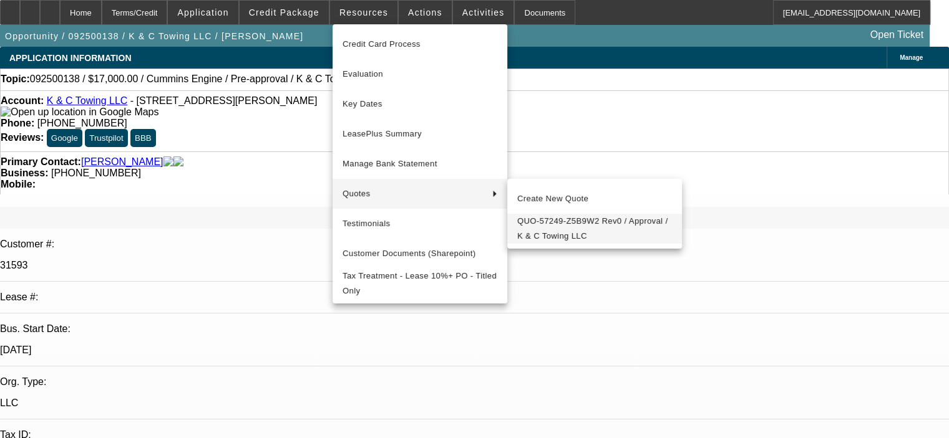
click at [565, 226] on span "QUO-57249-Z5B9W2 Rev0 / Approval / K & C Towing LLC" at bounding box center [594, 229] width 155 height 30
